Goal: Entertainment & Leisure: Consume media (video, audio)

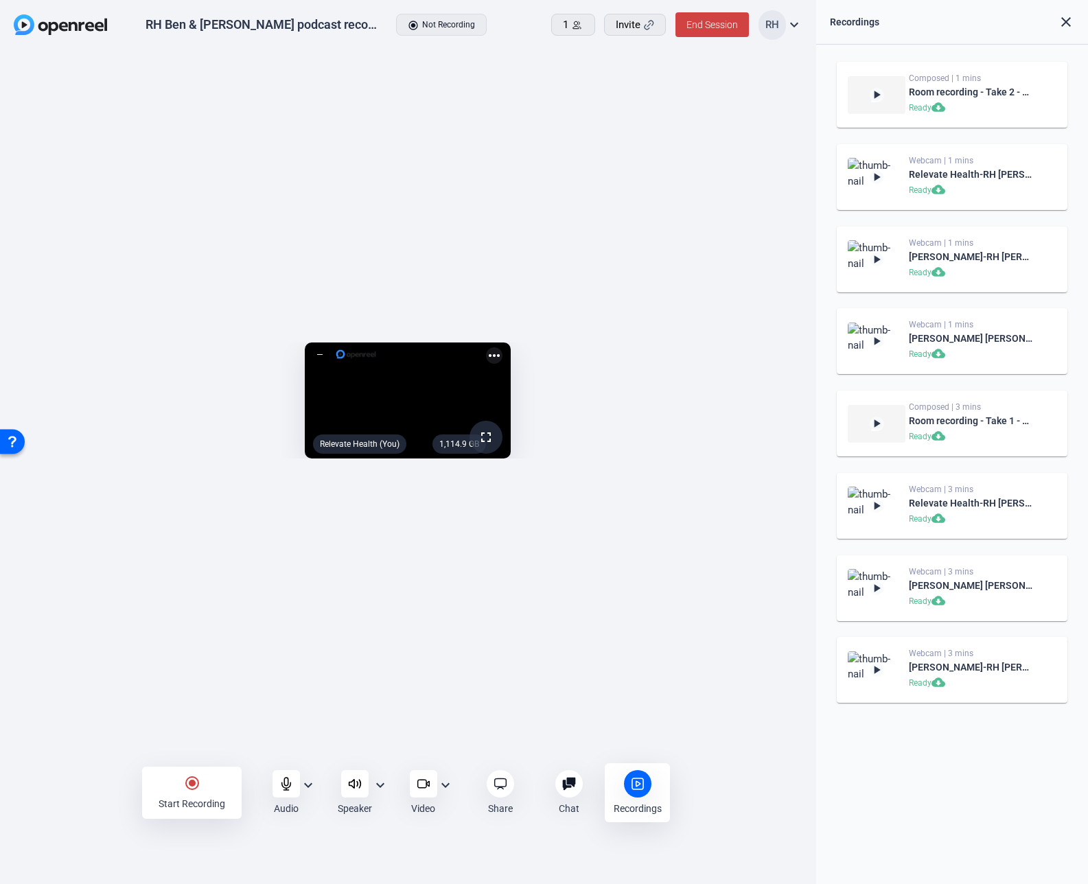
click at [240, 24] on div "RH Ben & [PERSON_NAME] podcast recording" at bounding box center [261, 24] width 232 height 16
click at [291, 29] on div "RH Ben & [PERSON_NAME] podcast recording" at bounding box center [261, 24] width 232 height 16
click at [290, 25] on div "RH Ben & [PERSON_NAME] podcast recording" at bounding box center [261, 24] width 232 height 16
click at [290, 24] on div "RH Ben & [PERSON_NAME] podcast recording" at bounding box center [261, 24] width 232 height 16
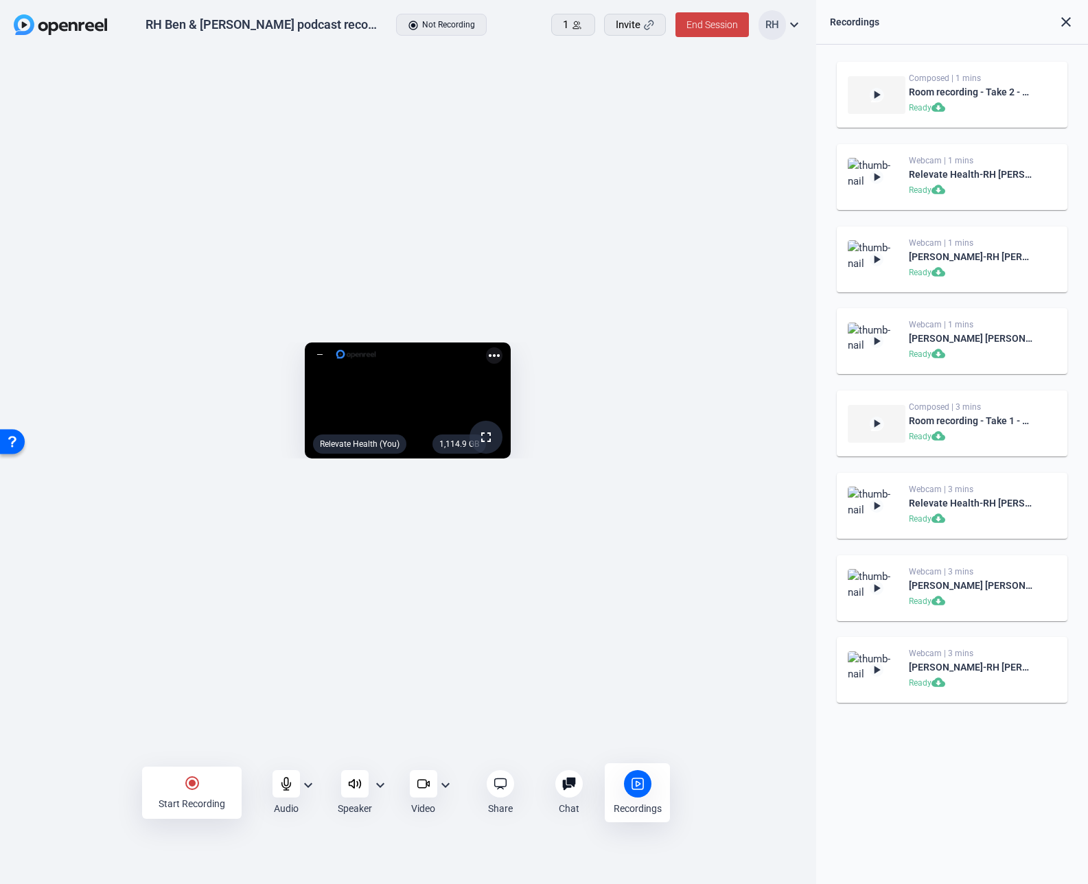
drag, startPoint x: 264, startPoint y: 23, endPoint x: 176, endPoint y: 21, distance: 87.9
click at [249, 25] on div "RH Ben & [PERSON_NAME] podcast recording" at bounding box center [261, 24] width 232 height 16
drag, startPoint x: 169, startPoint y: 22, endPoint x: 160, endPoint y: 21, distance: 9.0
click at [167, 22] on div "RH Ben & [PERSON_NAME] podcast recording" at bounding box center [261, 24] width 232 height 16
drag, startPoint x: 159, startPoint y: 19, endPoint x: 293, endPoint y: 22, distance: 134.5
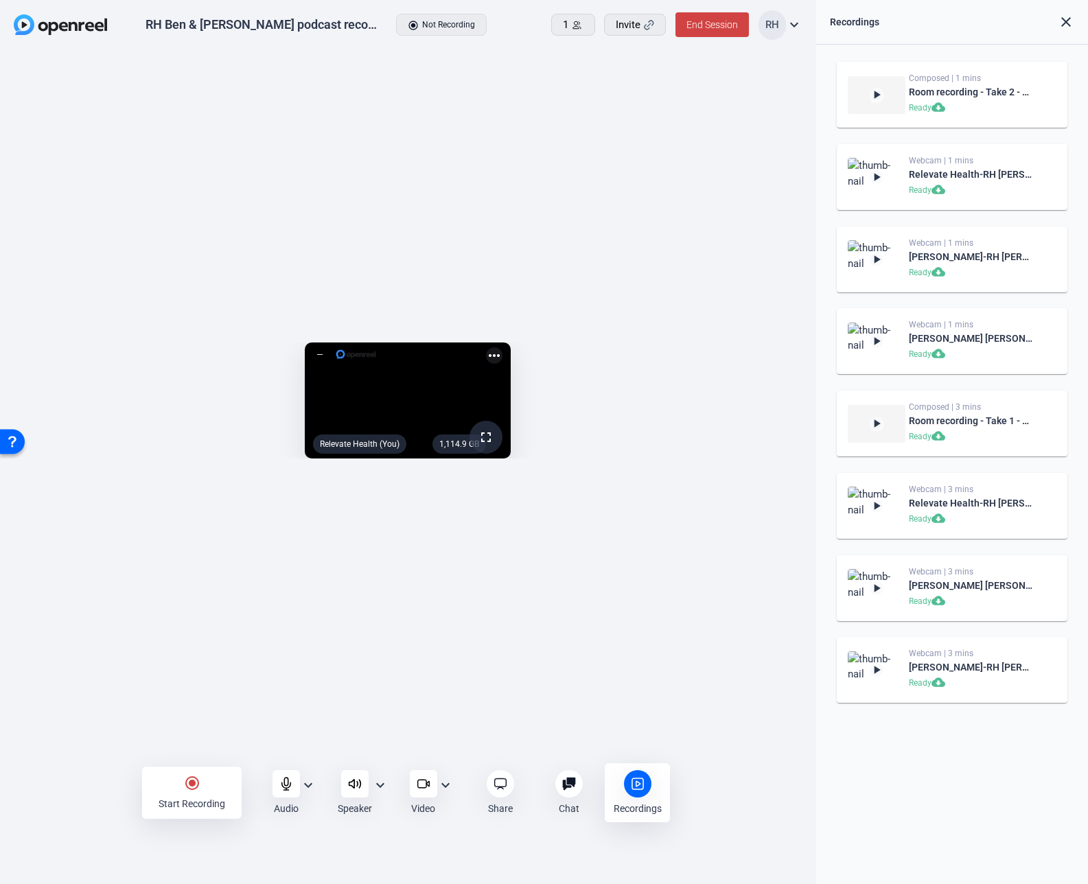
click at [273, 21] on div "RH Ben & [PERSON_NAME] podcast recording" at bounding box center [261, 24] width 232 height 16
click at [295, 22] on div "RH Ben & [PERSON_NAME] podcast recording" at bounding box center [261, 24] width 232 height 16
click at [320, 19] on div "RH Ben & [PERSON_NAME] podcast recording" at bounding box center [261, 24] width 232 height 16
click at [312, 17] on div "RH Ben & [PERSON_NAME] podcast recording" at bounding box center [261, 24] width 232 height 16
click at [1053, 77] on div "play_arrow Composed | 1 mins Room recording - Take 2 - backup Ready cloud_downl…" at bounding box center [952, 95] width 209 height 44
